Goal: Check status

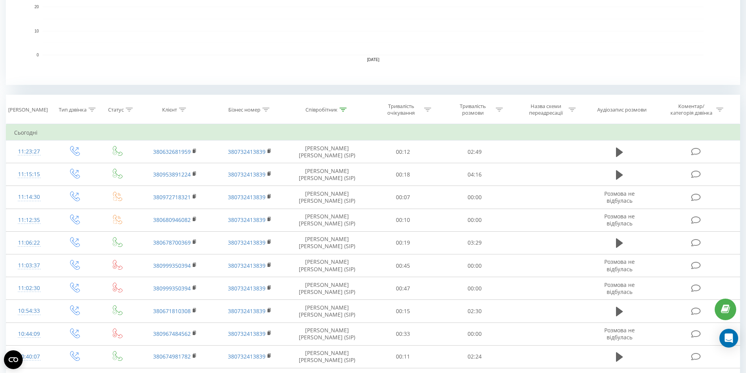
scroll to position [78, 0]
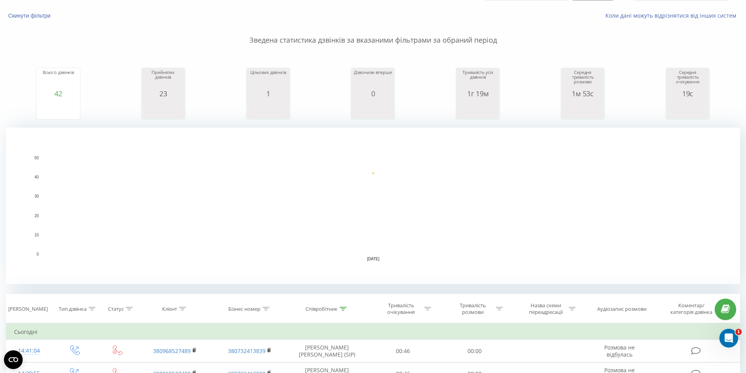
scroll to position [118, 0]
